Goal: Find contact information: Find contact information

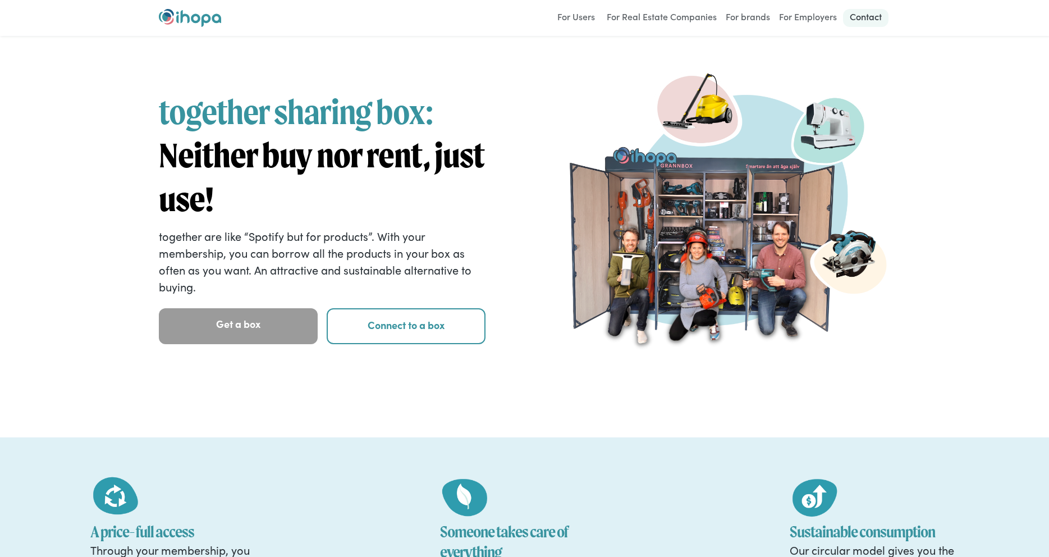
click at [871, 13] on link "Contact" at bounding box center [865, 18] width 45 height 18
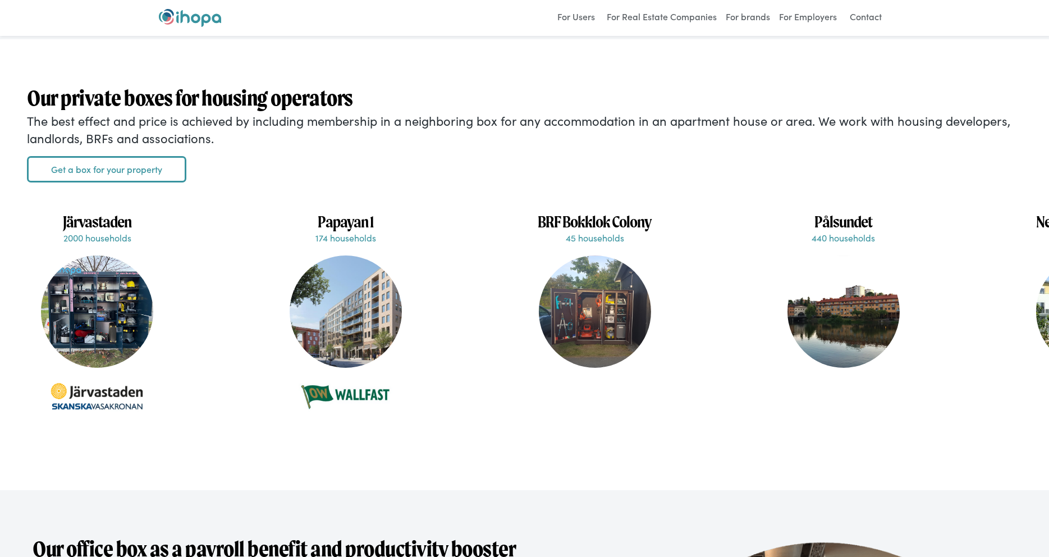
scroll to position [2575, 0]
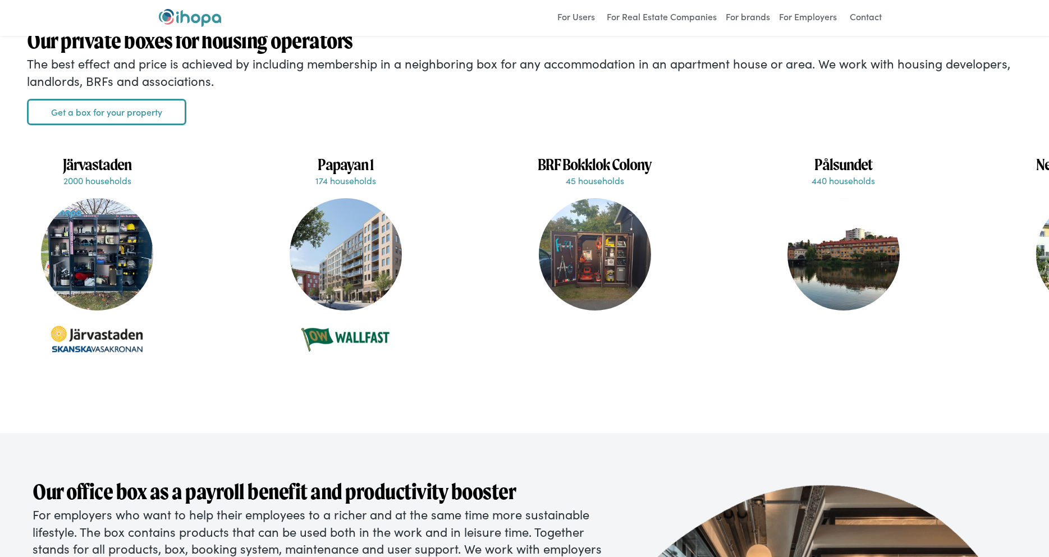
click at [133, 283] on div at bounding box center [97, 254] width 112 height 112
click at [109, 181] on p "2000 households" at bounding box center [97, 180] width 129 height 12
click at [106, 168] on h1 "Järvastaden" at bounding box center [97, 164] width 129 height 20
click at [93, 279] on div at bounding box center [97, 254] width 112 height 112
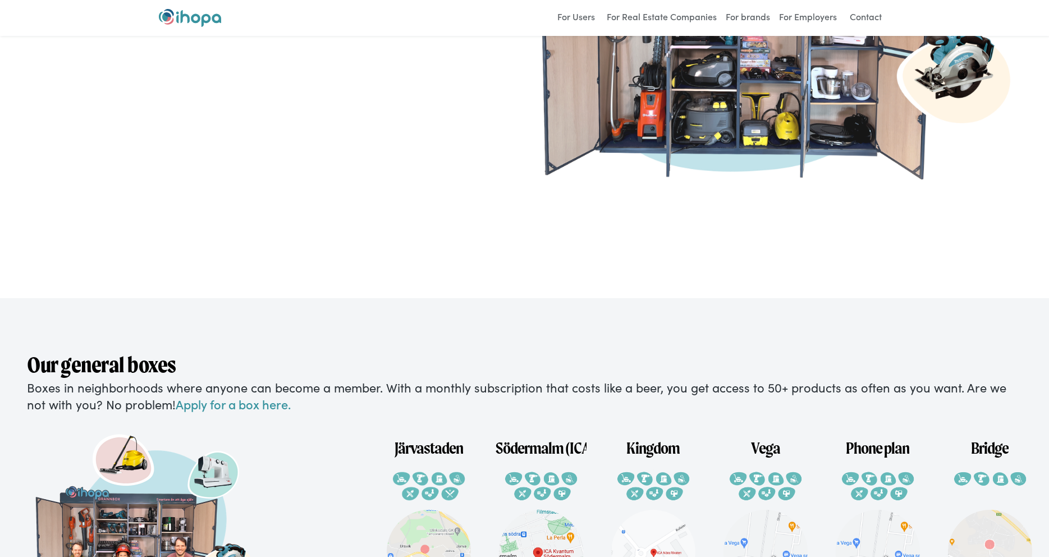
scroll to position [2060, 0]
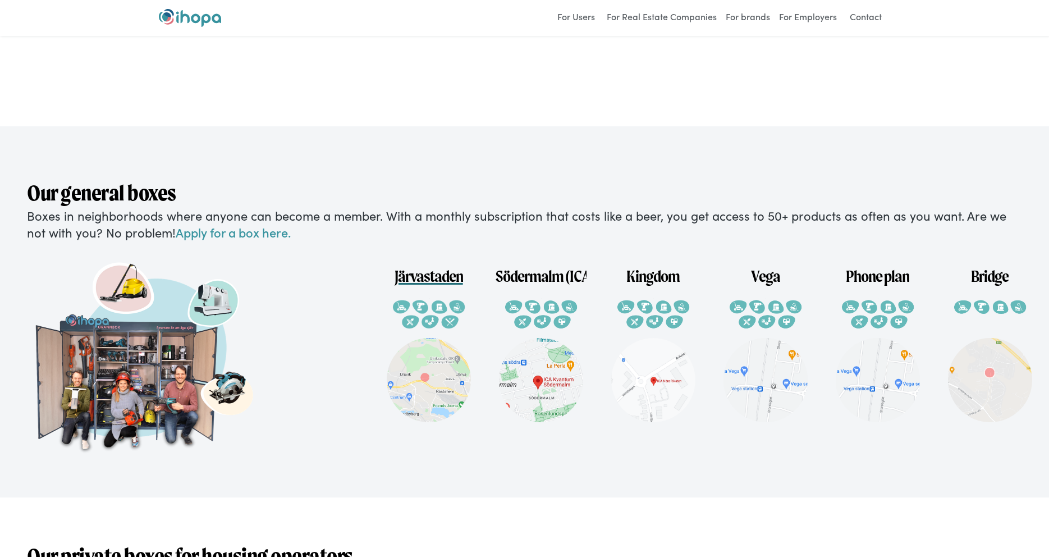
click at [444, 365] on img at bounding box center [429, 380] width 84 height 84
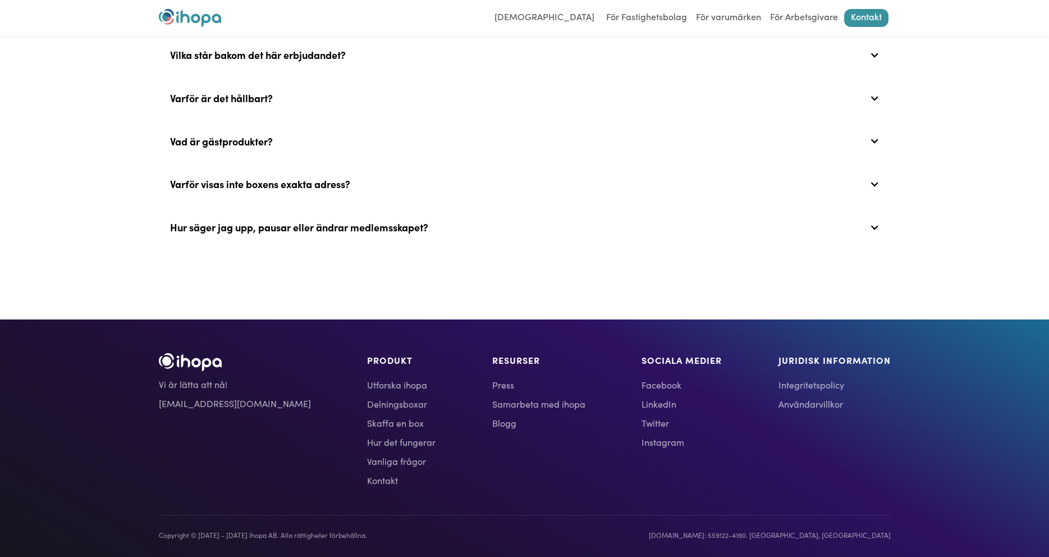
scroll to position [756, 0]
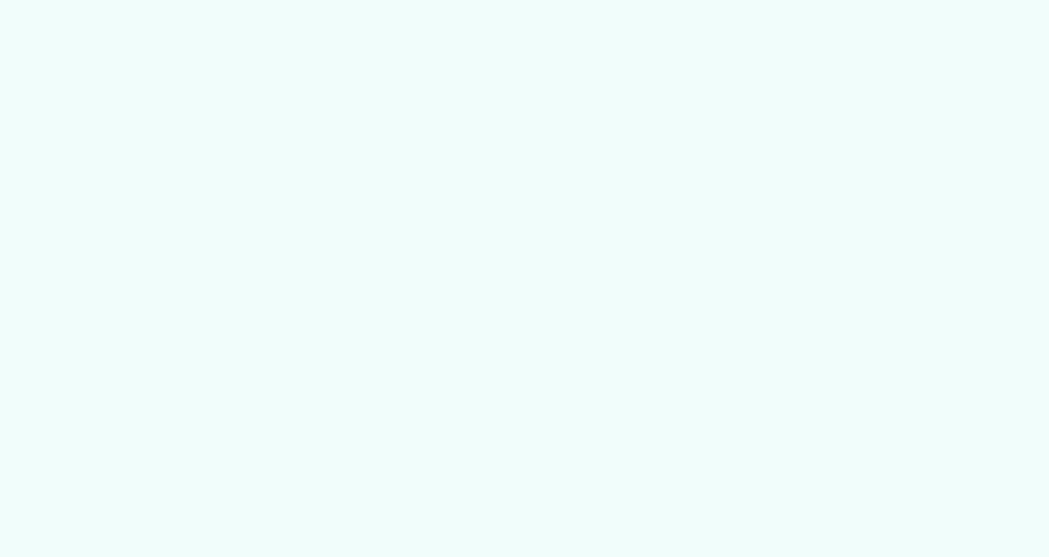
drag, startPoint x: 507, startPoint y: 282, endPoint x: 459, endPoint y: 215, distance: 82.8
click at [459, 215] on div at bounding box center [524, 278] width 1049 height 557
